Goal: Task Accomplishment & Management: Manage account settings

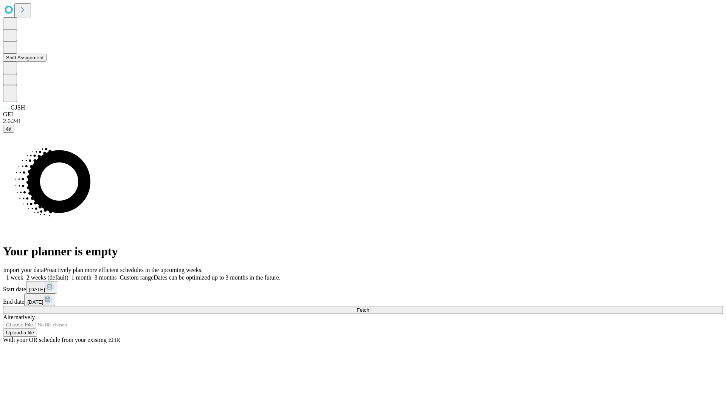
click at [47, 62] on button "Shift Assignment" at bounding box center [24, 58] width 43 height 8
